Goal: Task Accomplishment & Management: Use online tool/utility

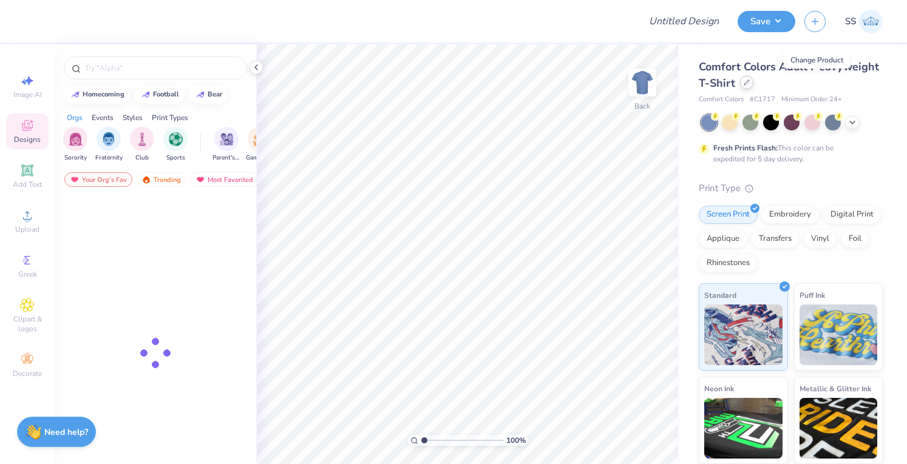
click at [750, 82] on icon at bounding box center [747, 83] width 6 height 6
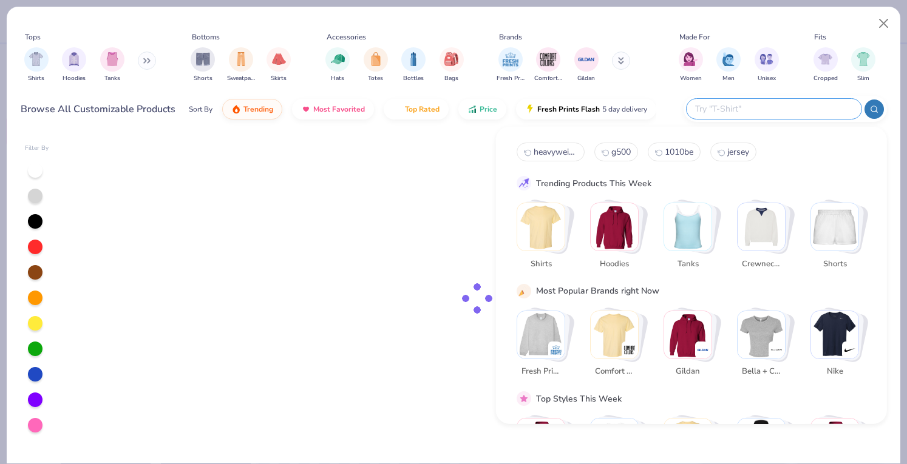
click at [795, 104] on input "text" at bounding box center [773, 109] width 159 height 14
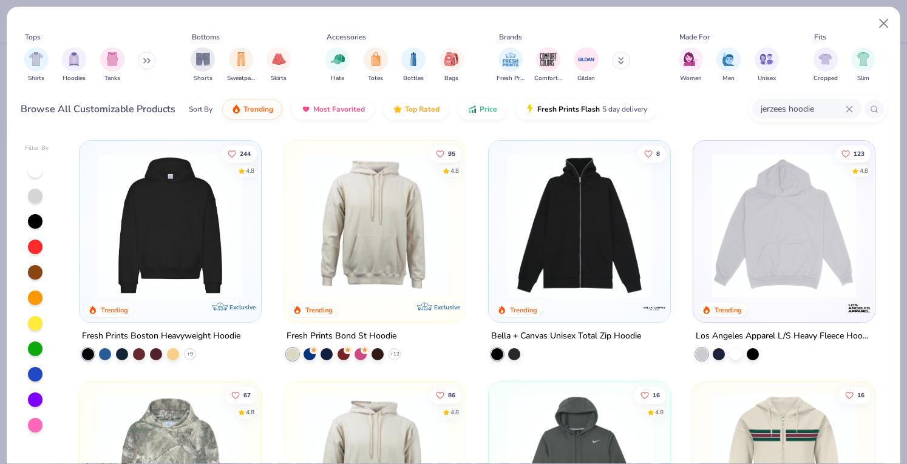
type input "jerzees hoodie"
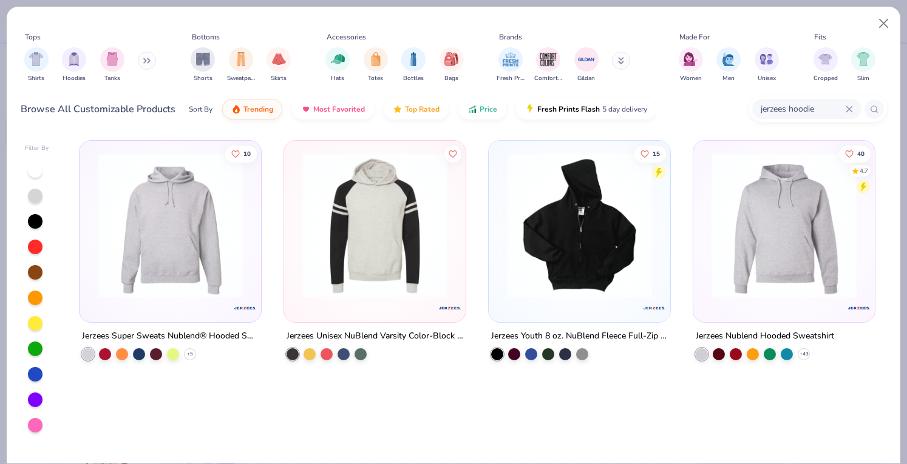
click at [210, 221] on img at bounding box center [170, 225] width 157 height 145
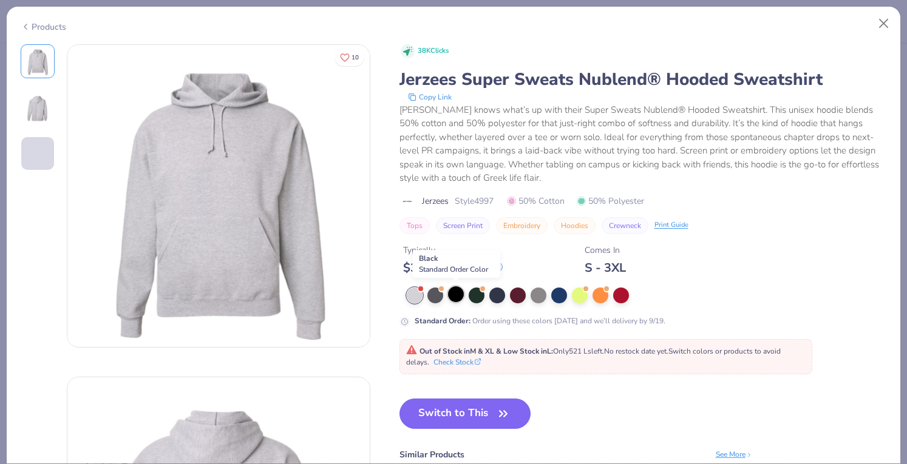
click at [455, 294] on div at bounding box center [456, 295] width 16 height 16
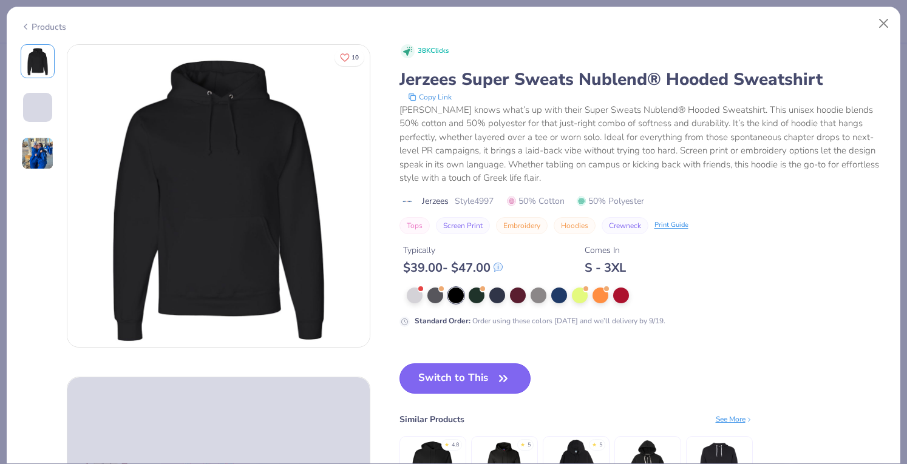
click at [454, 387] on button "Switch to This" at bounding box center [466, 379] width 132 height 30
click at [447, 379] on button "Switch to This" at bounding box center [466, 379] width 132 height 30
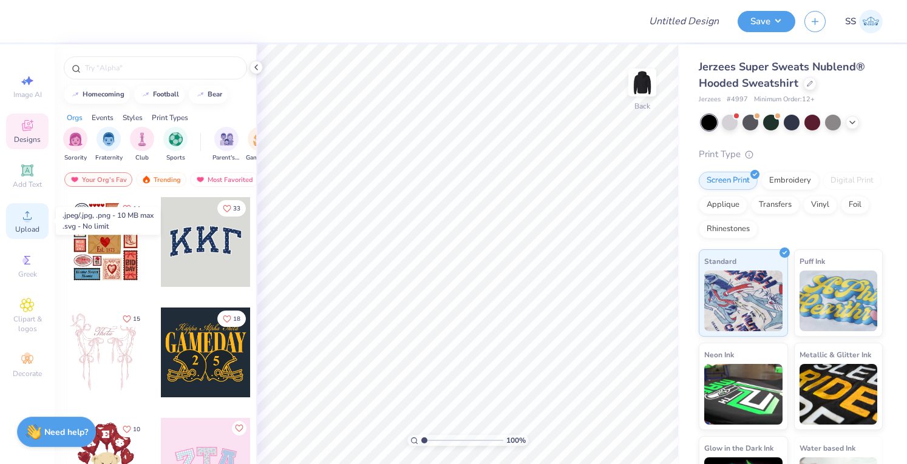
click at [22, 208] on icon at bounding box center [27, 215] width 15 height 15
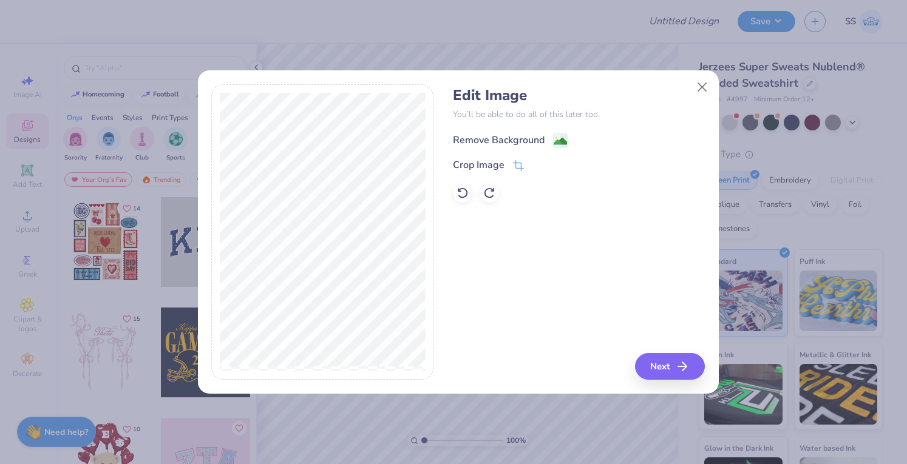
click at [483, 135] on div "Remove Background" at bounding box center [499, 140] width 92 height 15
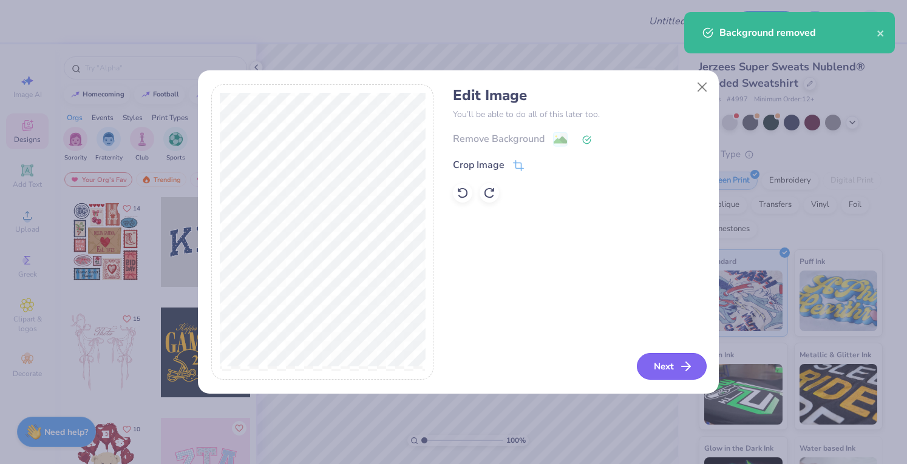
click at [653, 371] on button "Next" at bounding box center [672, 366] width 70 height 27
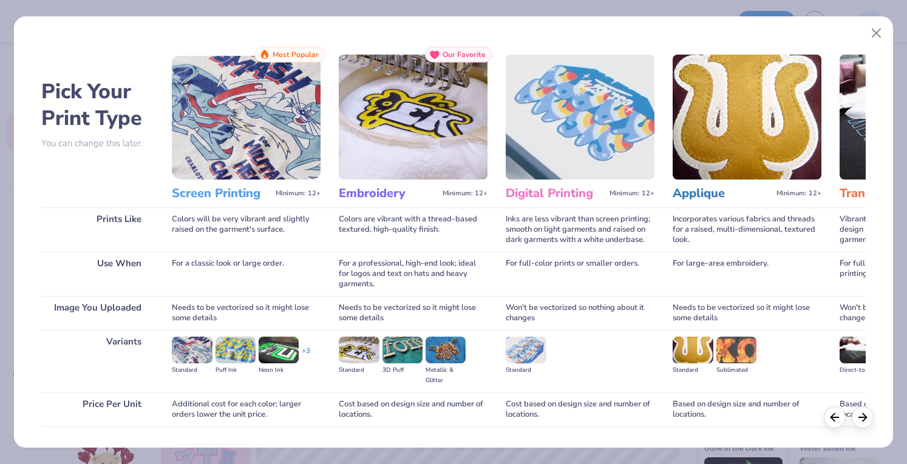
scroll to position [80, 0]
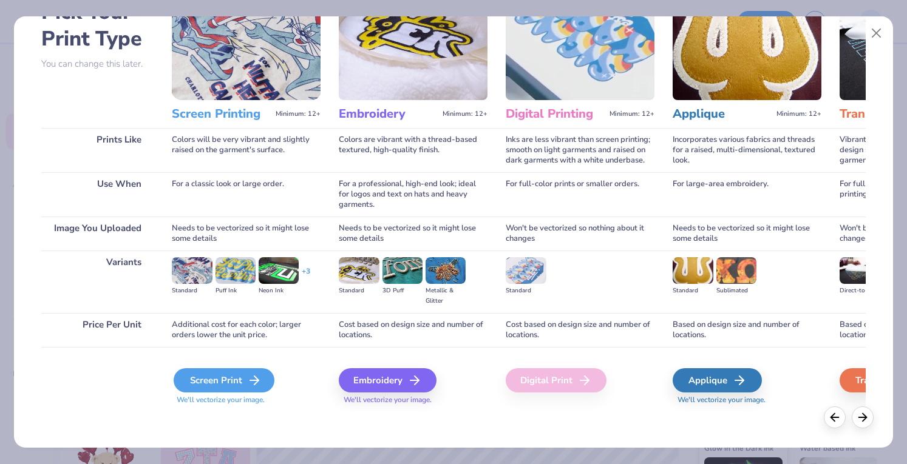
click at [225, 382] on div "Screen Print" at bounding box center [224, 381] width 101 height 24
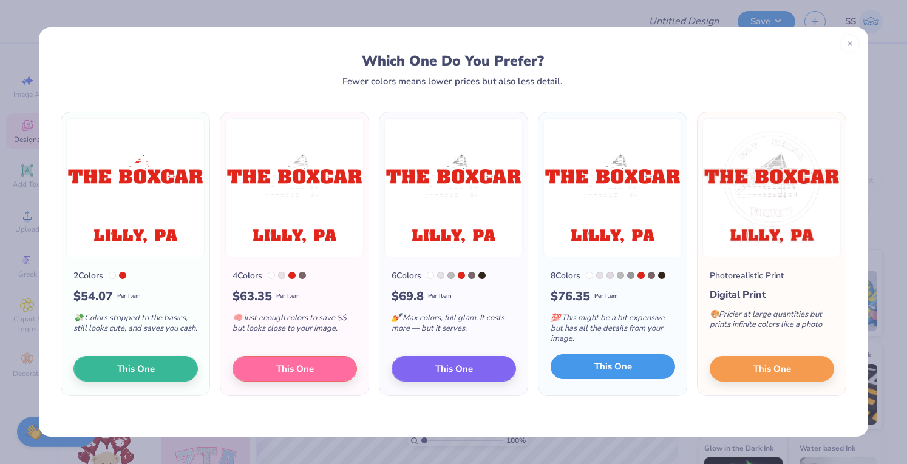
click at [579, 361] on button "This One" at bounding box center [613, 368] width 124 height 26
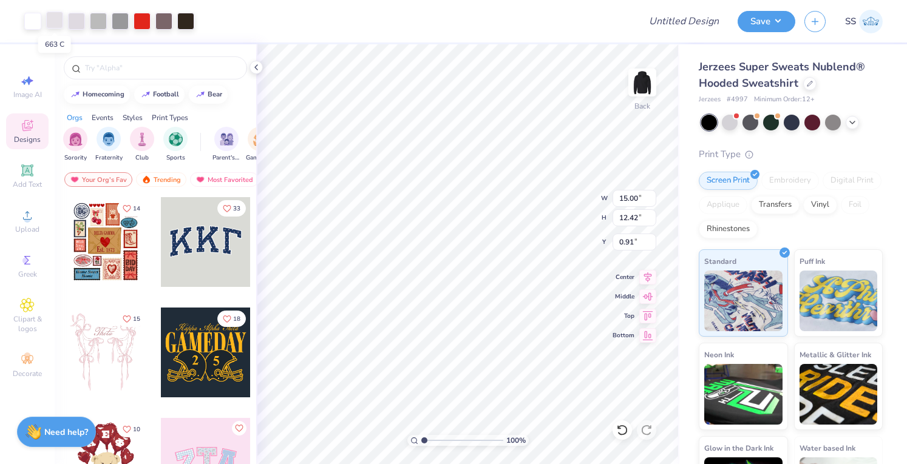
click at [51, 21] on div at bounding box center [54, 20] width 17 height 17
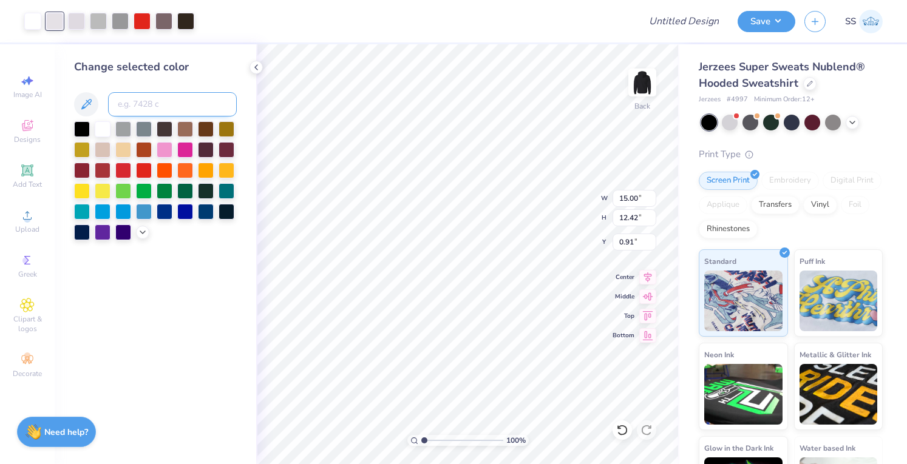
click at [141, 98] on input at bounding box center [172, 104] width 129 height 24
type input "White"
click at [108, 133] on div at bounding box center [103, 128] width 16 height 16
click at [49, 22] on div at bounding box center [54, 20] width 17 height 17
click at [98, 134] on div at bounding box center [103, 128] width 16 height 16
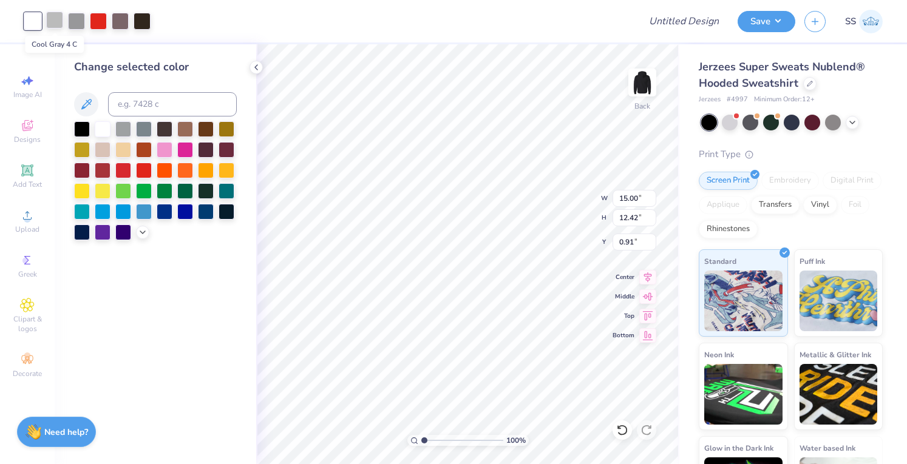
click at [55, 25] on div at bounding box center [54, 20] width 17 height 17
click at [103, 122] on div at bounding box center [103, 128] width 16 height 16
click at [52, 21] on div at bounding box center [54, 20] width 17 height 17
click at [105, 131] on div at bounding box center [103, 128] width 16 height 16
click at [56, 21] on div at bounding box center [54, 20] width 17 height 17
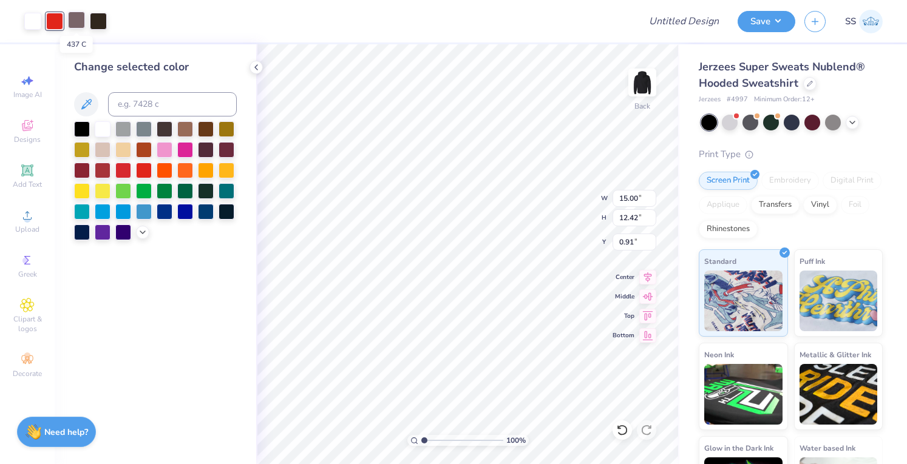
click at [70, 24] on div at bounding box center [76, 20] width 17 height 17
click at [100, 130] on div at bounding box center [103, 128] width 16 height 16
click at [70, 21] on div at bounding box center [76, 20] width 17 height 17
click at [101, 129] on div at bounding box center [103, 128] width 16 height 16
click at [91, 23] on div at bounding box center [98, 20] width 17 height 17
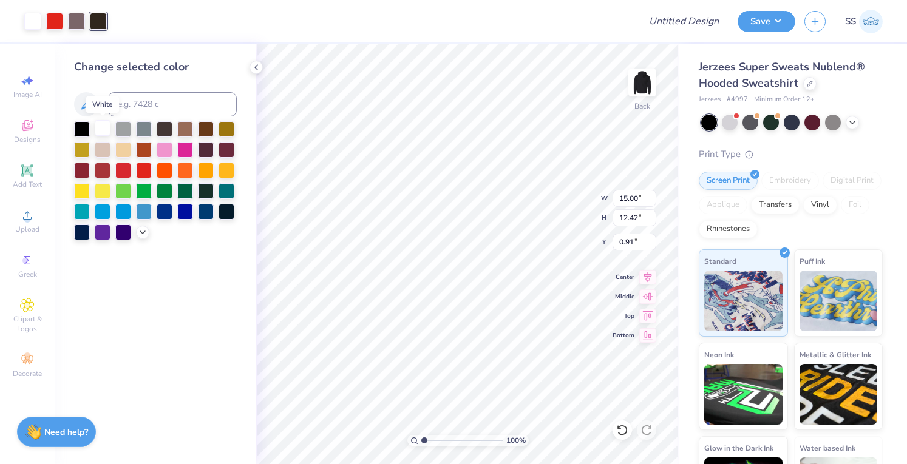
click at [106, 129] on div at bounding box center [103, 128] width 16 height 16
click at [77, 19] on div at bounding box center [76, 20] width 17 height 17
click at [101, 131] on div at bounding box center [103, 128] width 16 height 16
click at [84, 18] on div at bounding box center [76, 20] width 17 height 17
click at [84, 18] on div at bounding box center [76, 21] width 17 height 17
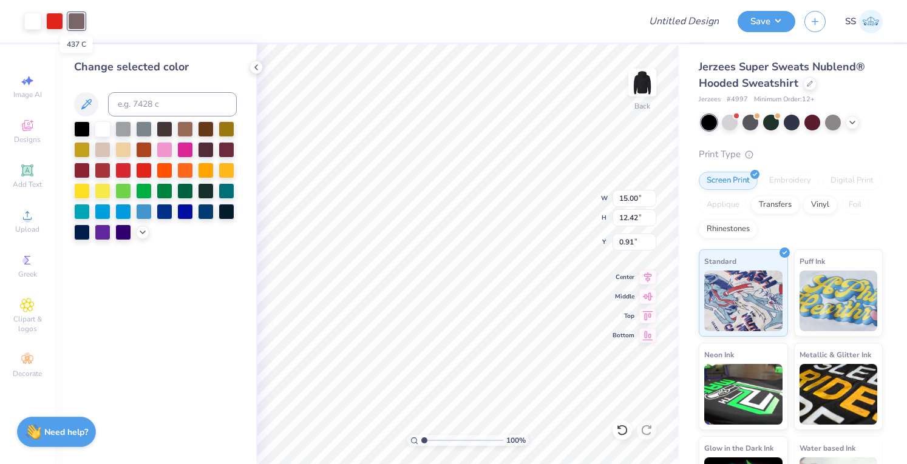
click at [84, 18] on div at bounding box center [76, 21] width 17 height 17
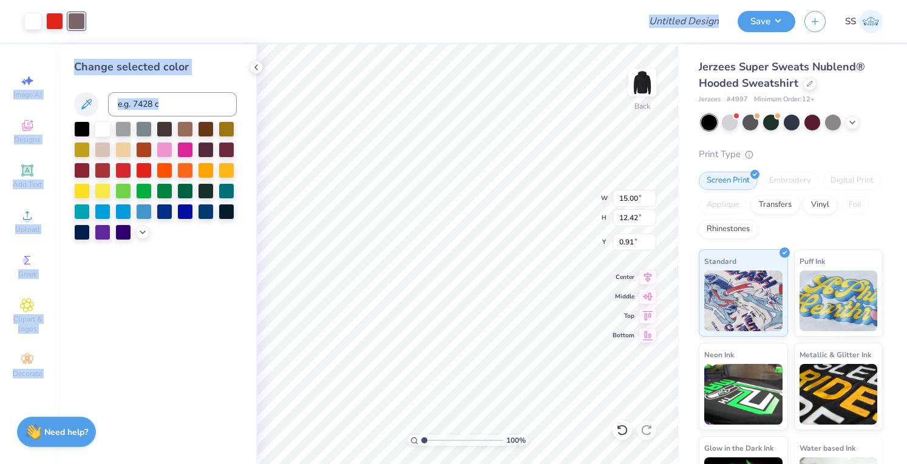
drag, startPoint x: 84, startPoint y: 18, endPoint x: 112, endPoint y: 173, distance: 157.8
click at [112, 173] on div "Art colors Design Title Save SS Image AI Designs Add Text Upload Greek Clipart …" at bounding box center [453, 232] width 907 height 464
click at [112, 173] on div at bounding box center [155, 180] width 163 height 119
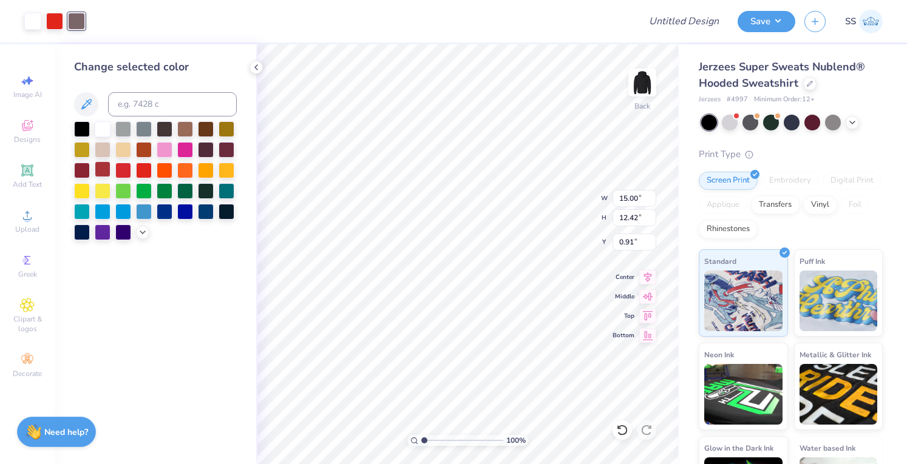
click at [108, 172] on div at bounding box center [103, 170] width 16 height 16
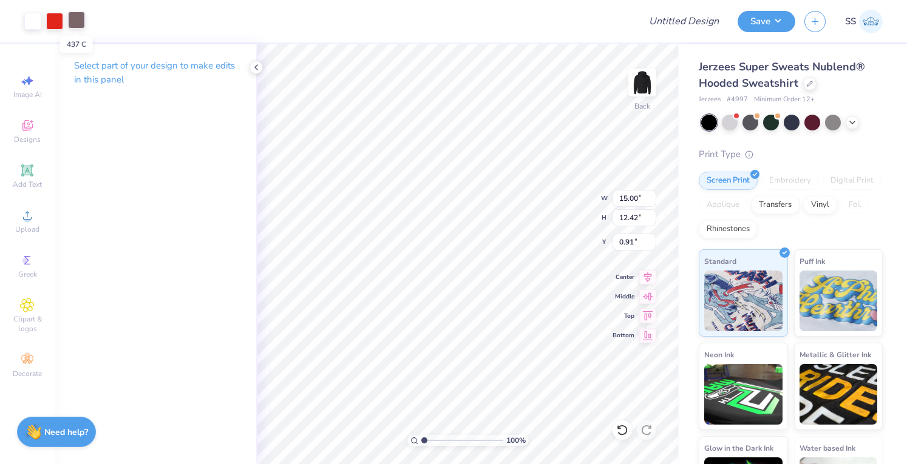
click at [79, 13] on div at bounding box center [76, 20] width 17 height 17
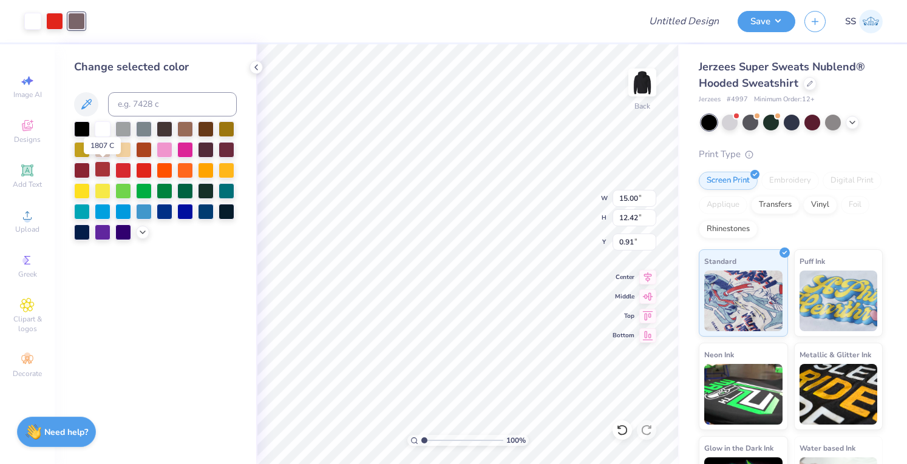
click at [103, 162] on div at bounding box center [103, 170] width 16 height 16
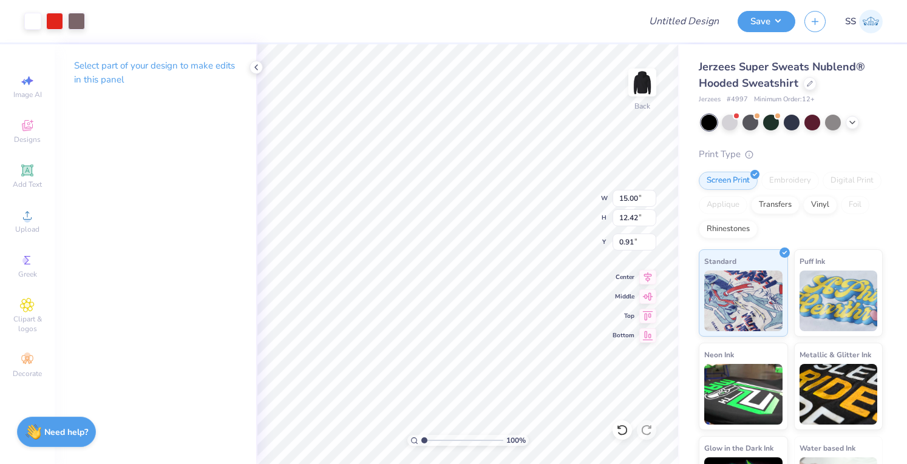
click at [103, 162] on div "Select part of your design to make edits in this panel" at bounding box center [156, 254] width 202 height 420
click at [66, 26] on div at bounding box center [54, 21] width 61 height 17
click at [70, 24] on div at bounding box center [76, 20] width 17 height 17
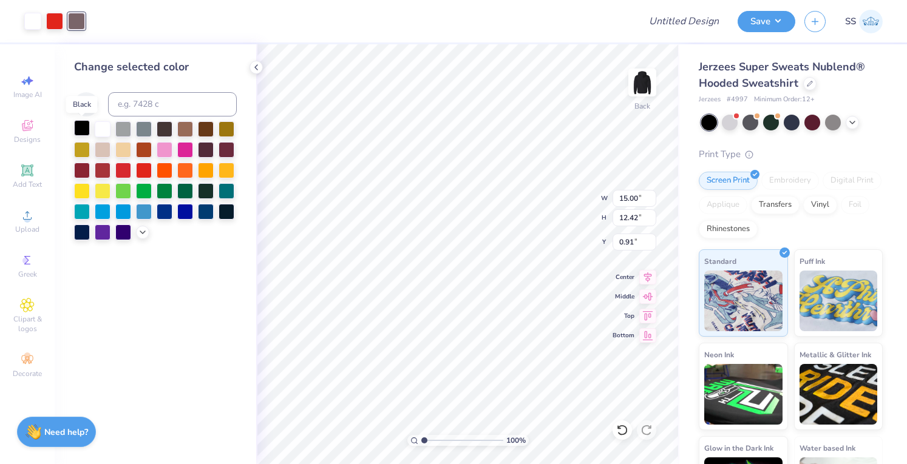
click at [81, 126] on div at bounding box center [82, 128] width 16 height 16
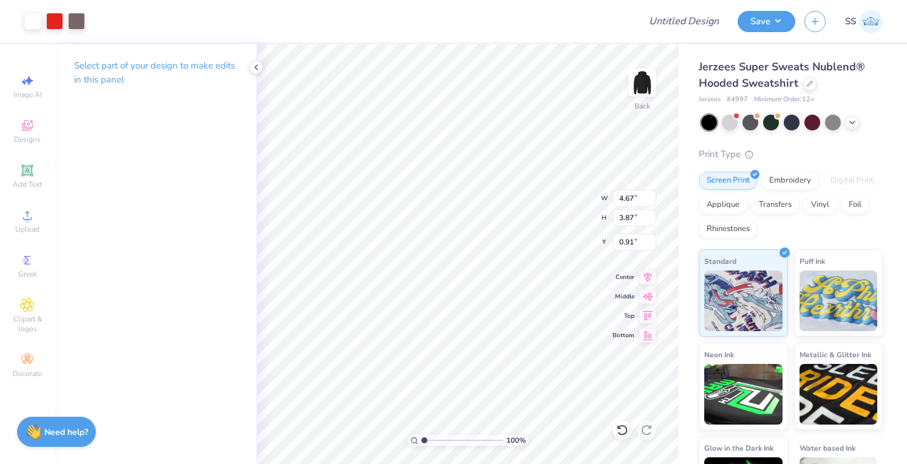
type input "4.67"
type input "3.87"
type input "3.00"
type input "3.45"
type input "2.86"
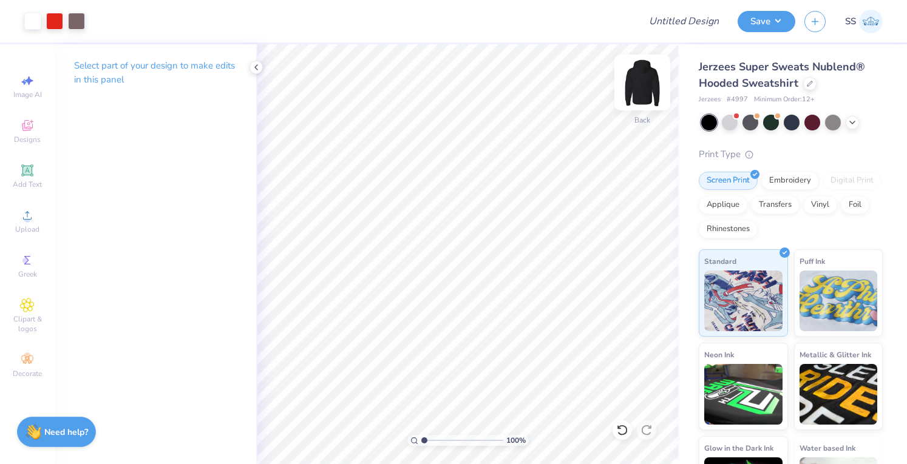
click at [639, 76] on img at bounding box center [642, 82] width 49 height 49
type input "6.00"
type input "9.28"
type input "7.68"
type input "11.52"
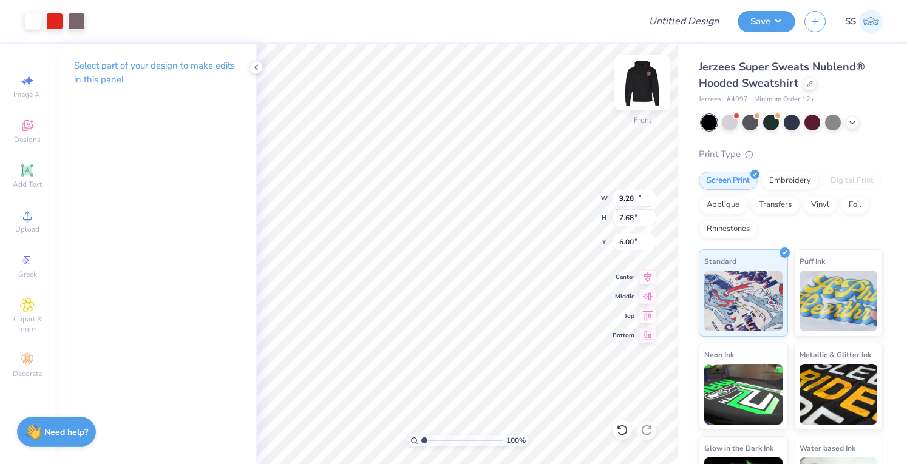
type input "9.54"
click at [630, 84] on img at bounding box center [642, 82] width 49 height 49
click at [630, 84] on img at bounding box center [642, 82] width 24 height 24
click at [693, 21] on input "Design Title" at bounding box center [699, 21] width 60 height 24
type input "13.14"
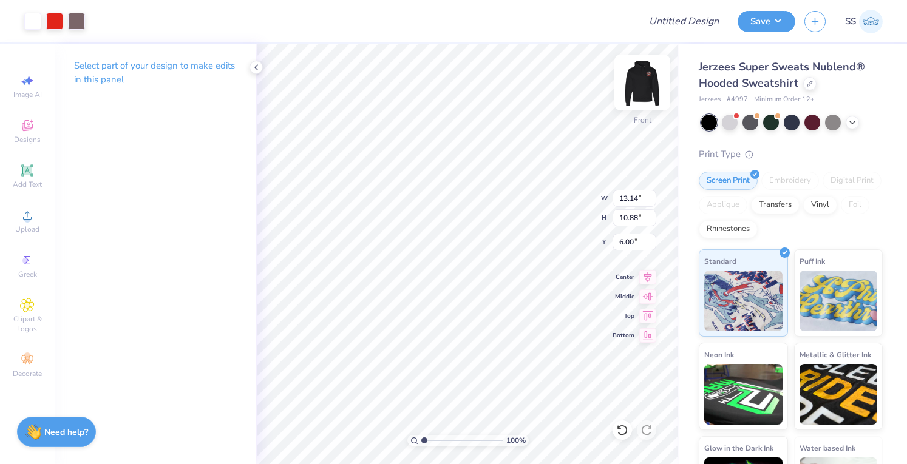
type input "10.88"
click at [696, 29] on input "Design Title" at bounding box center [699, 21] width 60 height 24
type input "Hoodies"
click at [805, 31] on div "SS" at bounding box center [843, 22] width 78 height 24
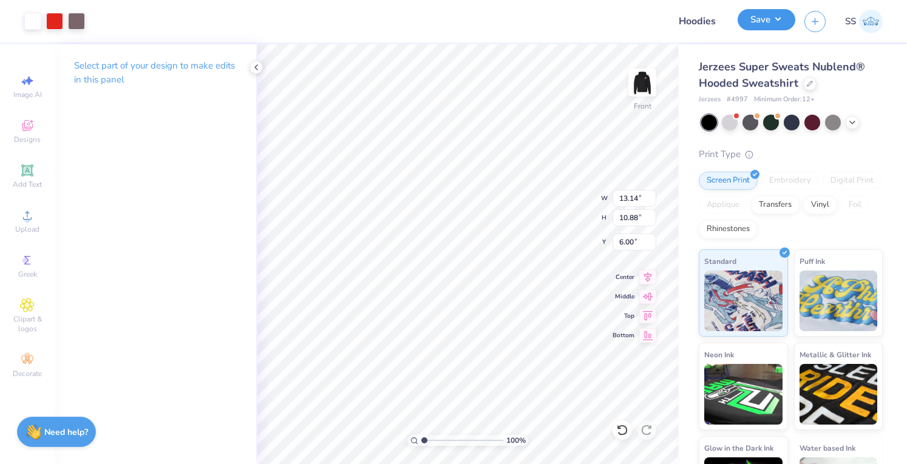
click at [775, 29] on button "Save" at bounding box center [767, 19] width 58 height 21
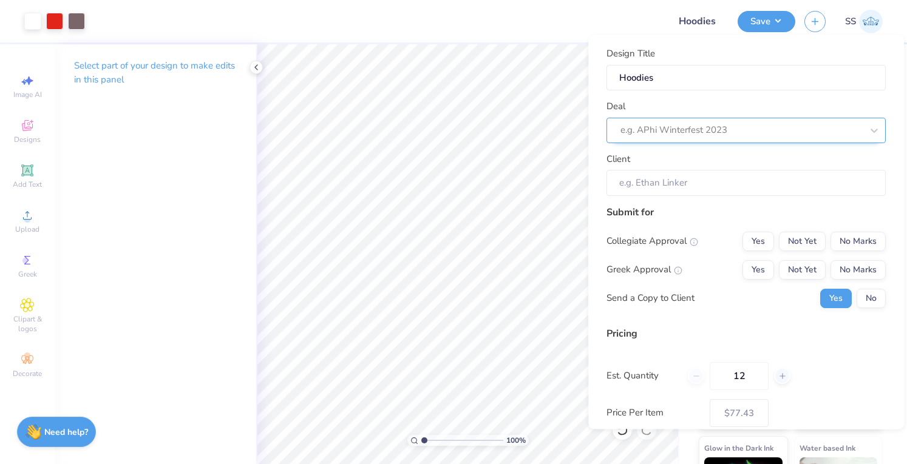
click at [721, 128] on div at bounding box center [742, 131] width 242 height 16
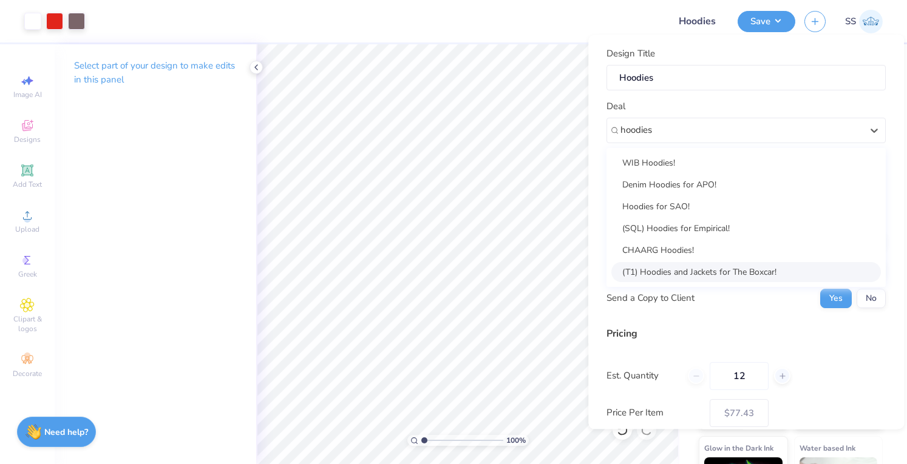
click at [721, 274] on div "(T1) Hoodies and Jackets for The Boxcar!" at bounding box center [746, 272] width 270 height 20
type input "hoodies"
type input "[PERSON_NAME]"
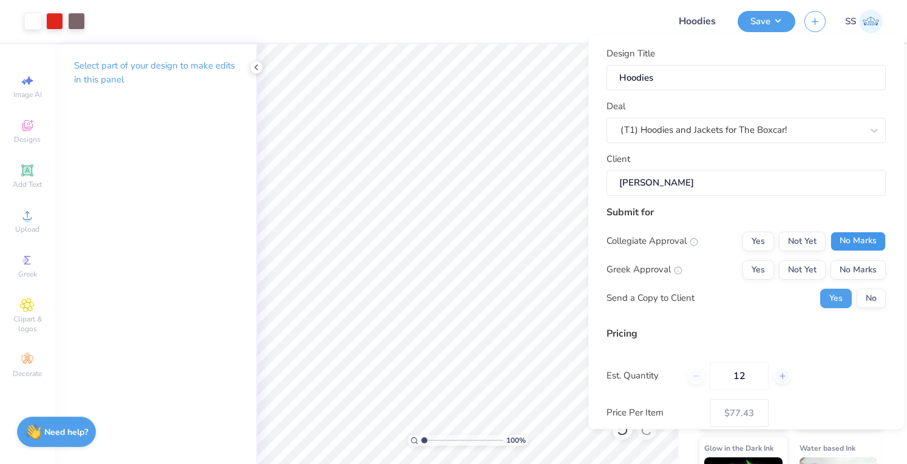
click at [836, 240] on button "No Marks" at bounding box center [858, 241] width 55 height 19
click at [842, 262] on button "No Marks" at bounding box center [858, 269] width 55 height 19
click at [858, 290] on button "No" at bounding box center [871, 298] width 29 height 19
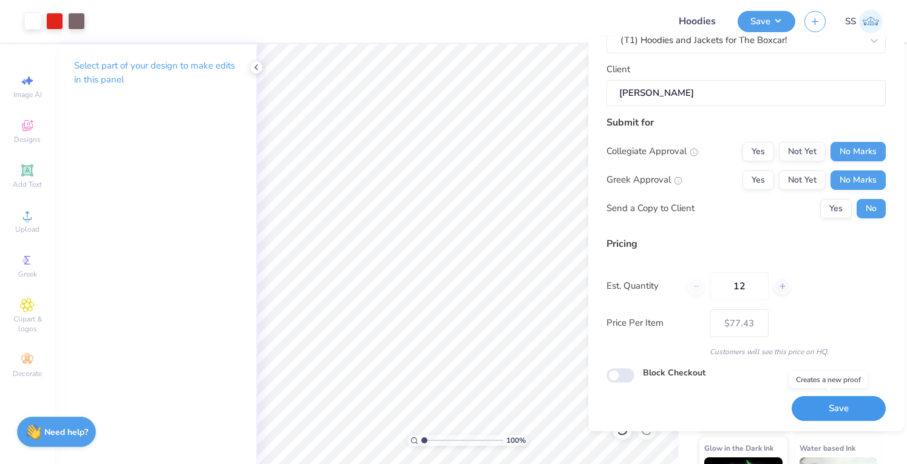
click at [811, 409] on button "Save" at bounding box center [839, 408] width 94 height 25
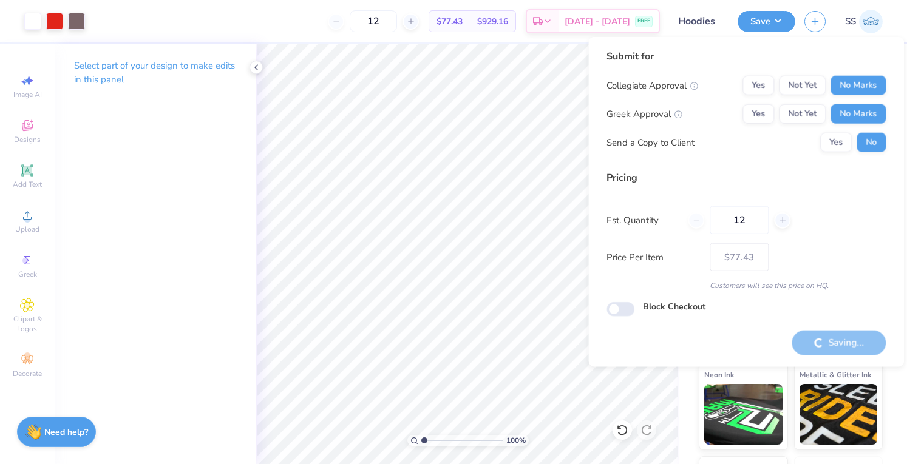
type input "– –"
